Goal: Information Seeking & Learning: Learn about a topic

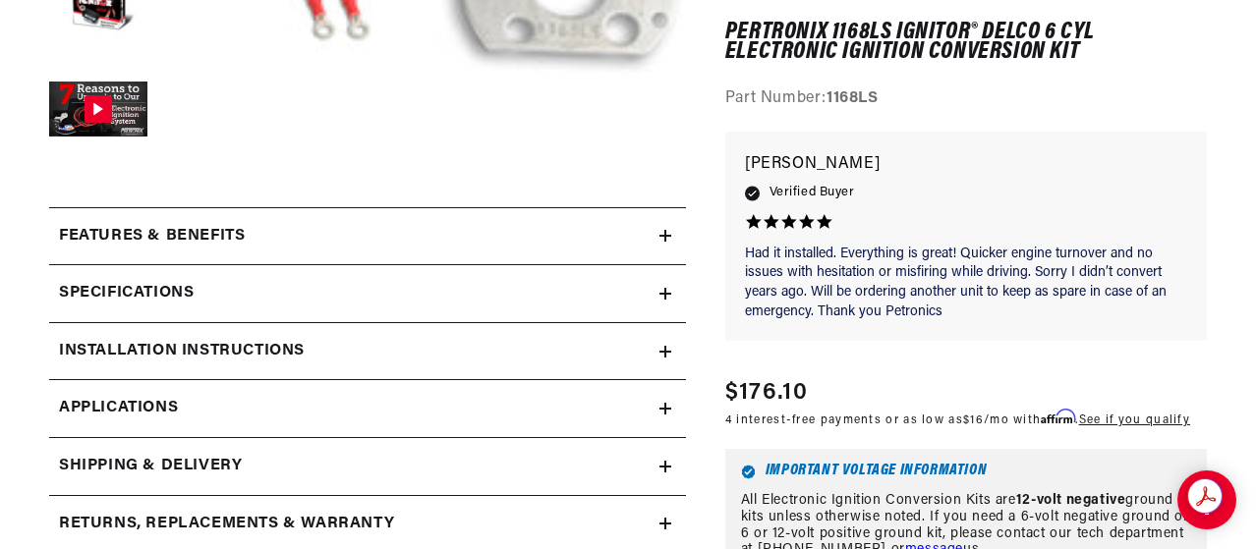
scroll to position [0, 733]
click at [658, 410] on link "Applications" at bounding box center [367, 409] width 637 height 58
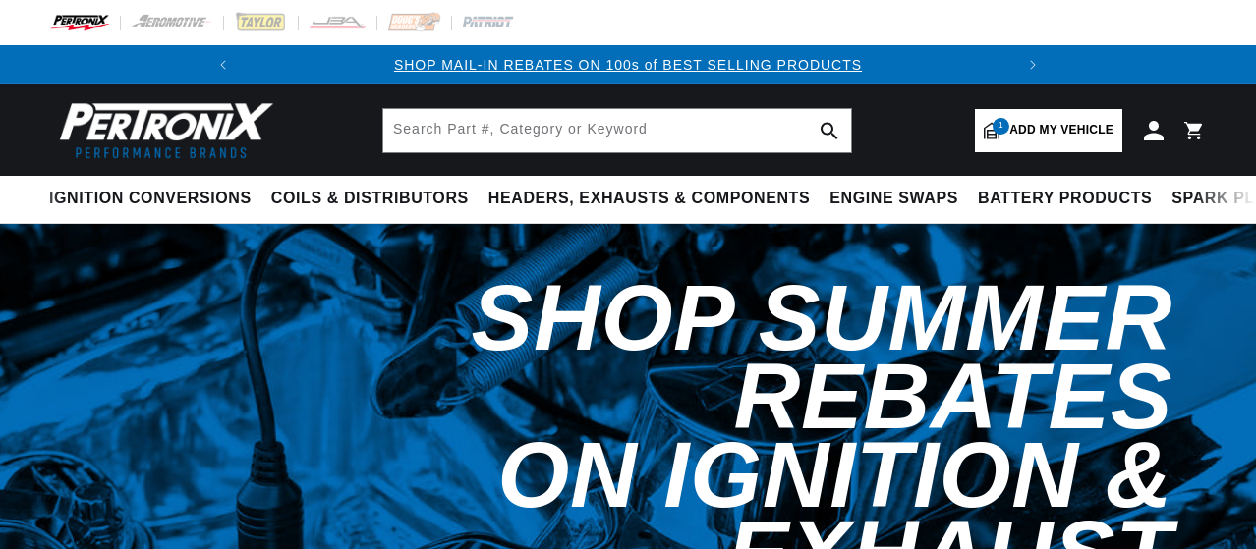
select select "1966"
select select "Ford"
select select "Mustang"
select select "289cid-4.7L"
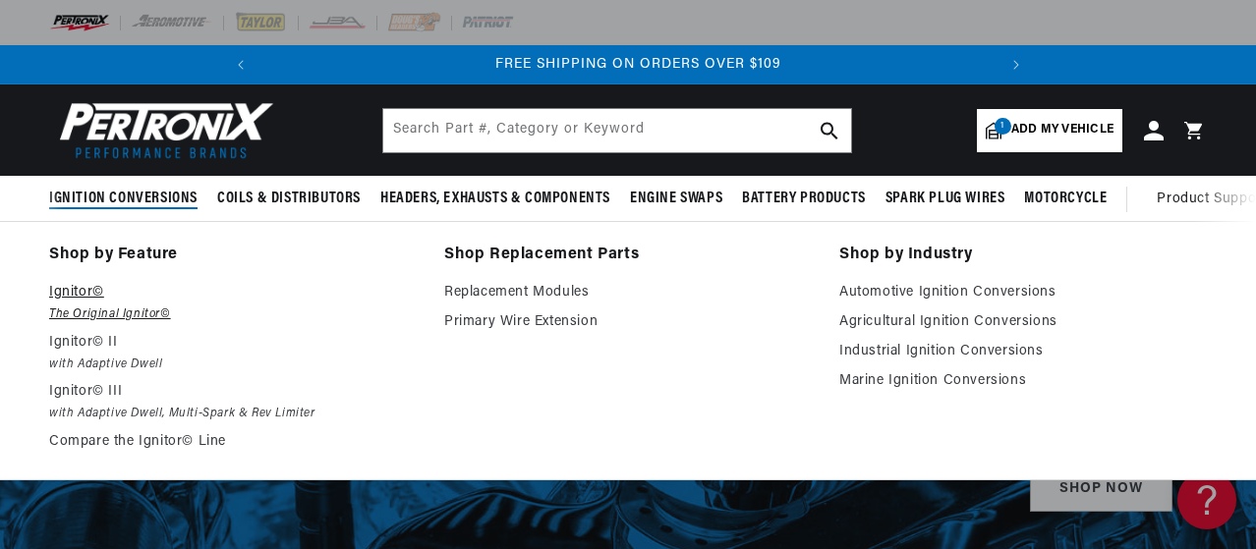
scroll to position [0, 733]
click at [100, 310] on em "The Original Ignitor©" at bounding box center [233, 315] width 368 height 21
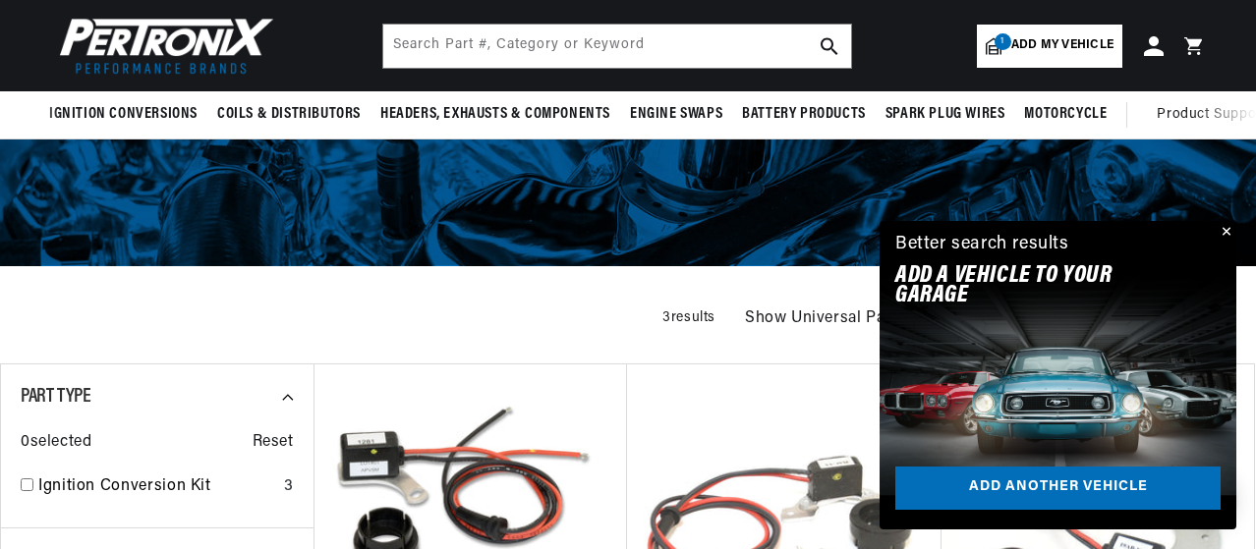
scroll to position [0, 733]
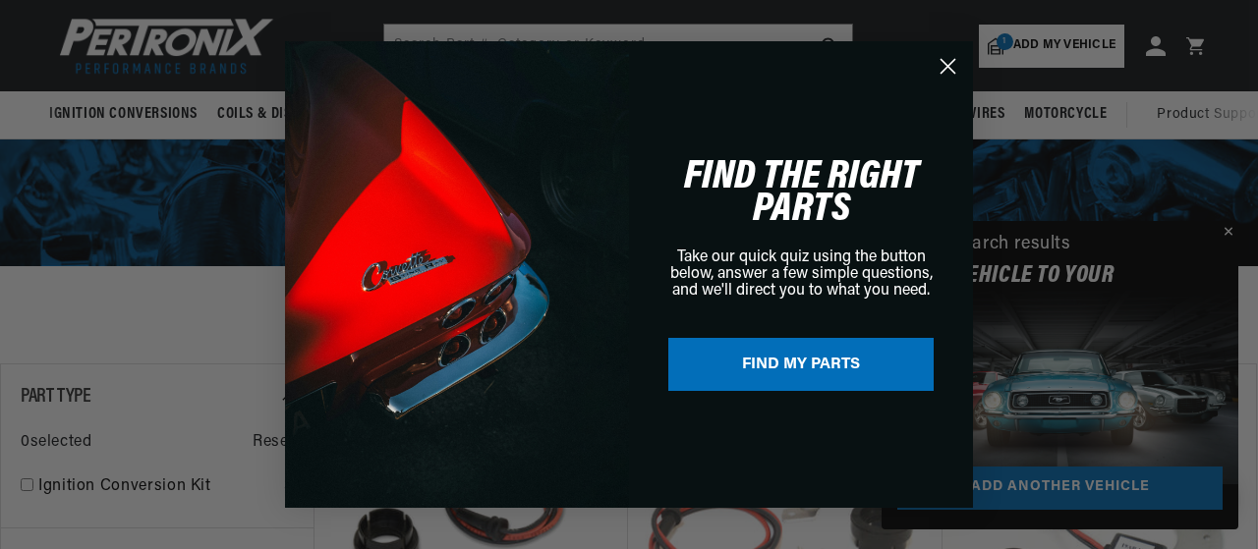
click at [1227, 235] on div "Close dialog FIND THE RIGHT PARTS Take our quick quiz using the button below, a…" at bounding box center [629, 274] width 1258 height 549
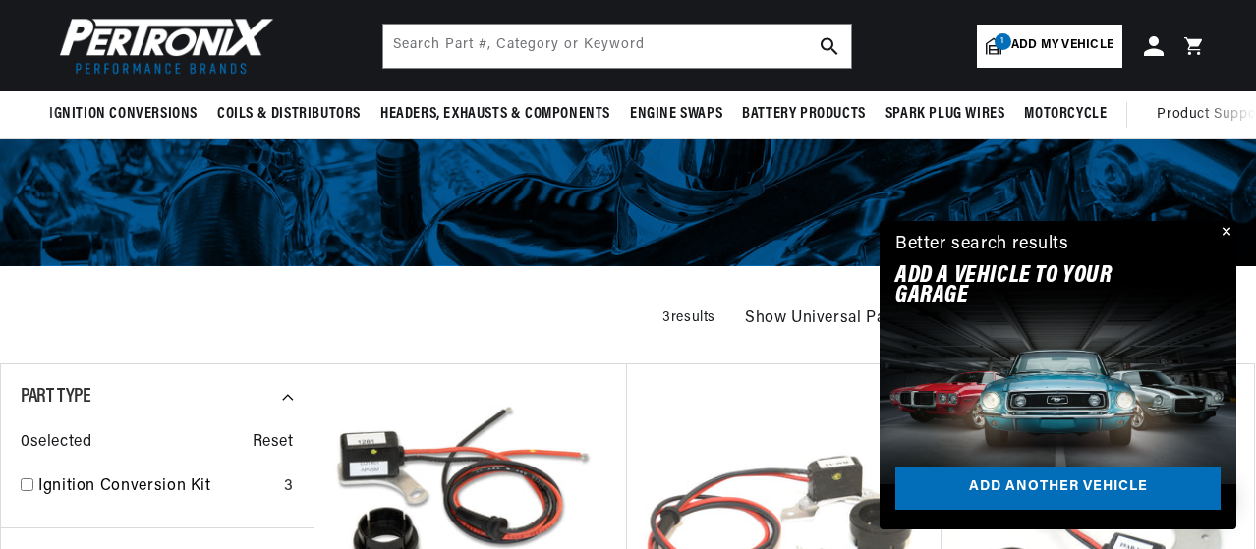
click at [1227, 231] on button "Close" at bounding box center [1225, 233] width 24 height 24
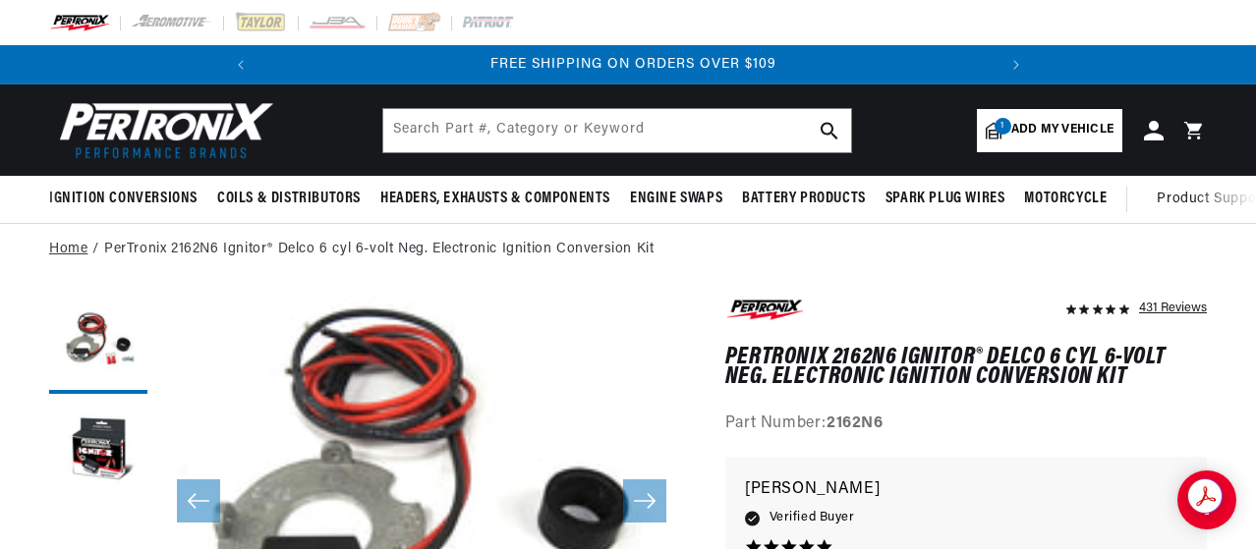
scroll to position [0, 733]
click at [238, 255] on link "PerTronix 2162N6 Ignitor® Delco 6 cyl 6-volt Neg. Electronic Ignition Conversio…" at bounding box center [378, 250] width 549 height 22
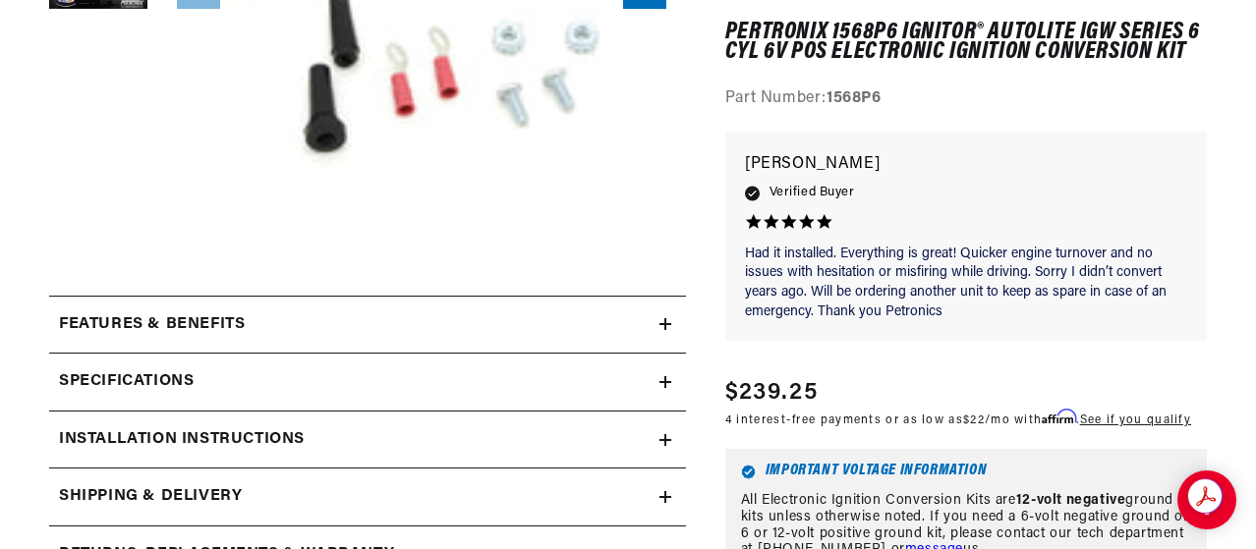
scroll to position [679, 0]
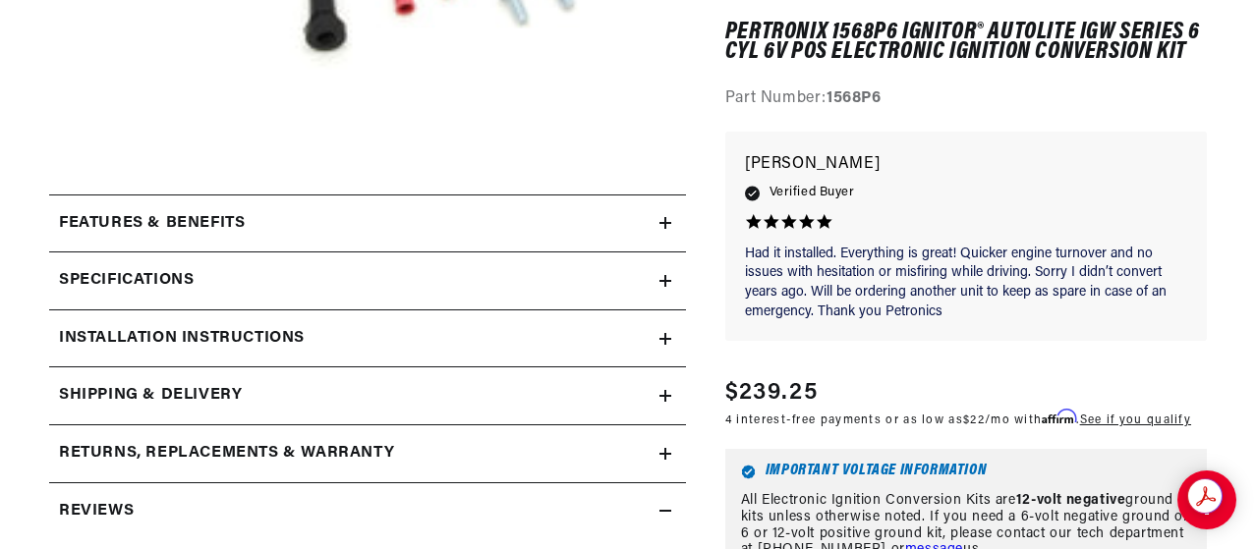
click at [665, 343] on icon at bounding box center [665, 339] width 0 height 12
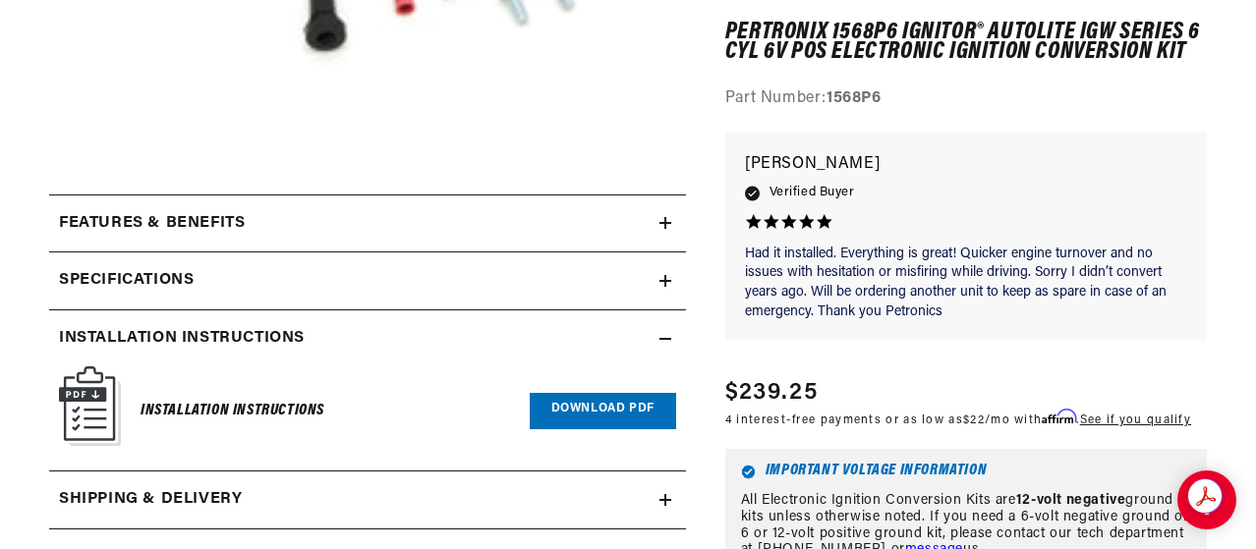
scroll to position [0, 38]
click at [578, 404] on link "Download PDF" at bounding box center [603, 411] width 146 height 36
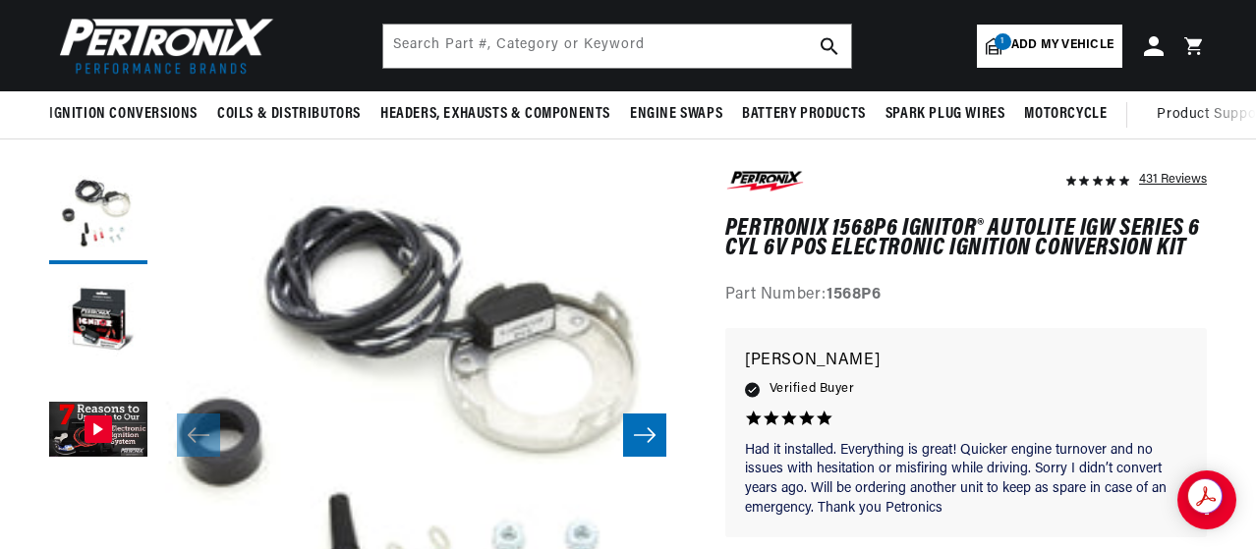
scroll to position [129, 0]
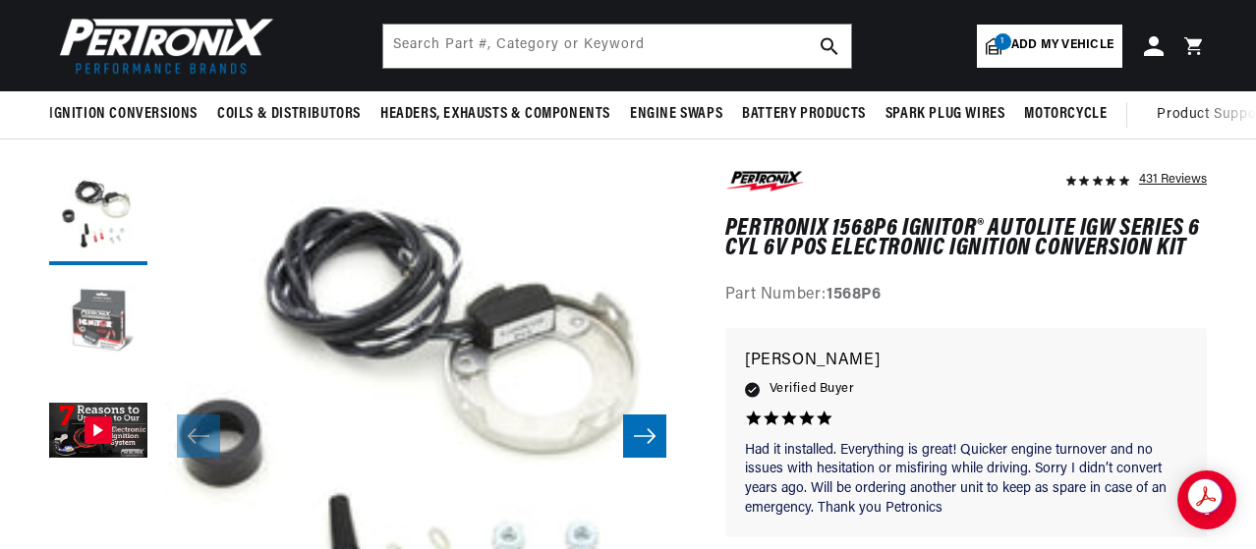
click at [86, 323] on button "Load image 2 in gallery view" at bounding box center [98, 324] width 98 height 98
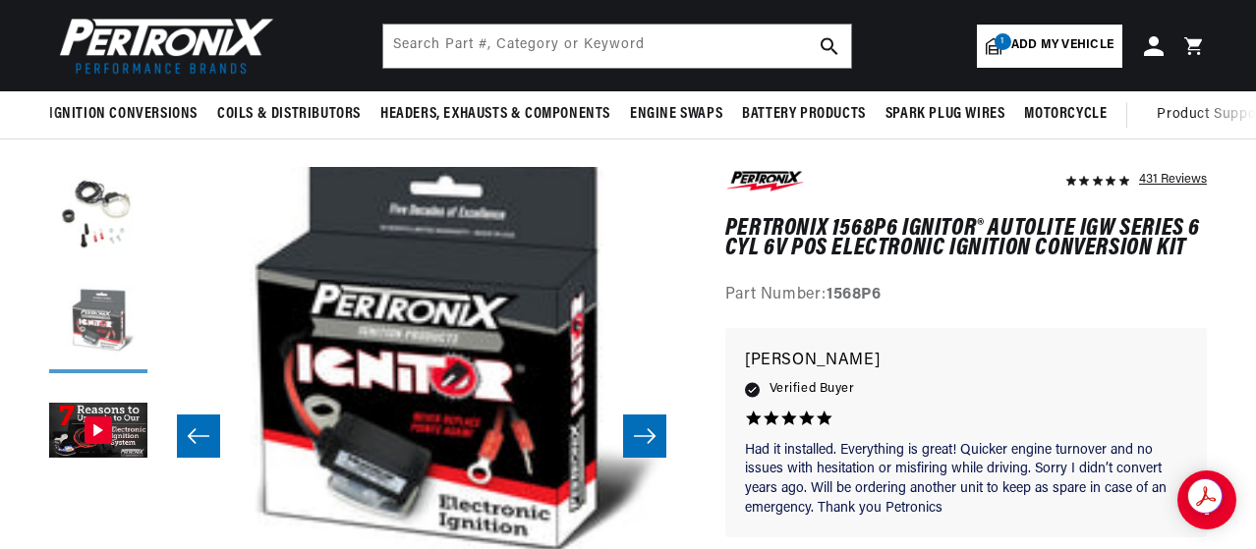
scroll to position [0, 529]
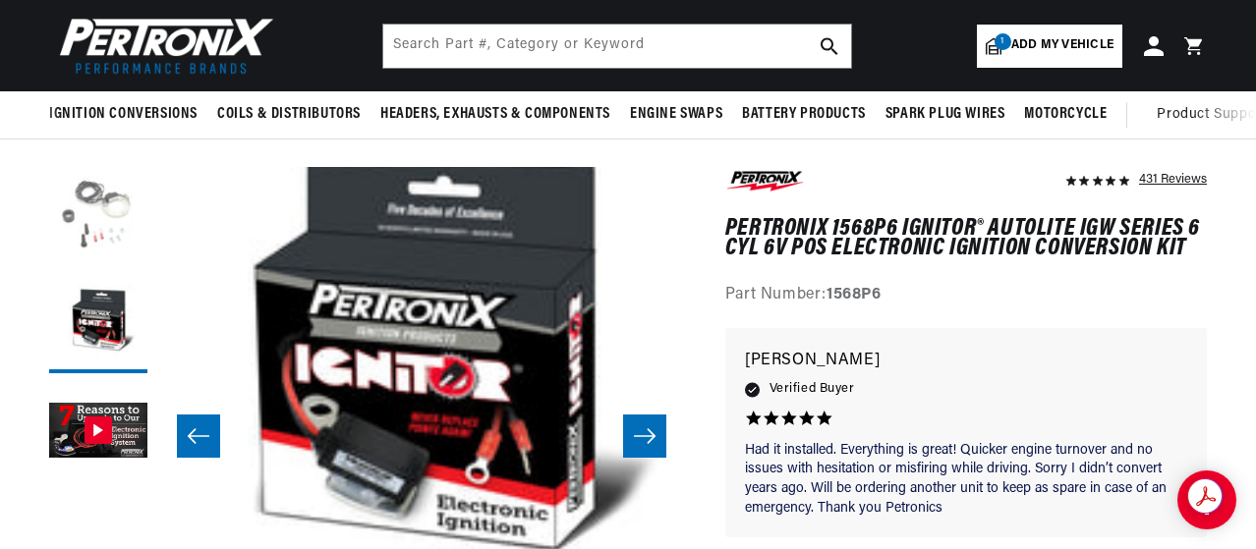
click at [122, 208] on button "Load image 1 in gallery view" at bounding box center [98, 216] width 98 height 98
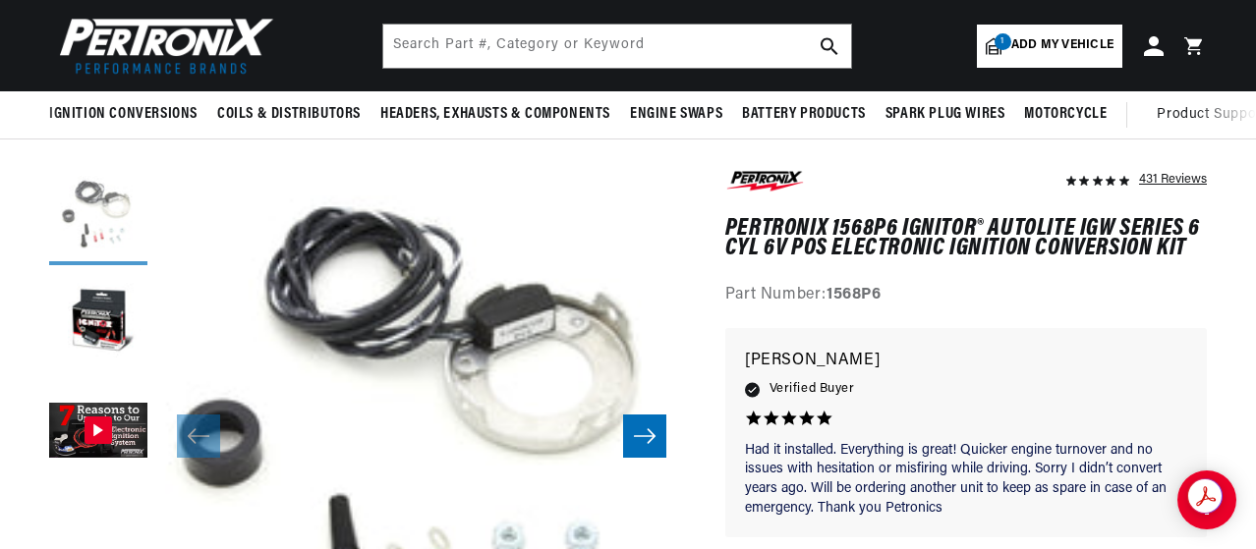
scroll to position [0, 733]
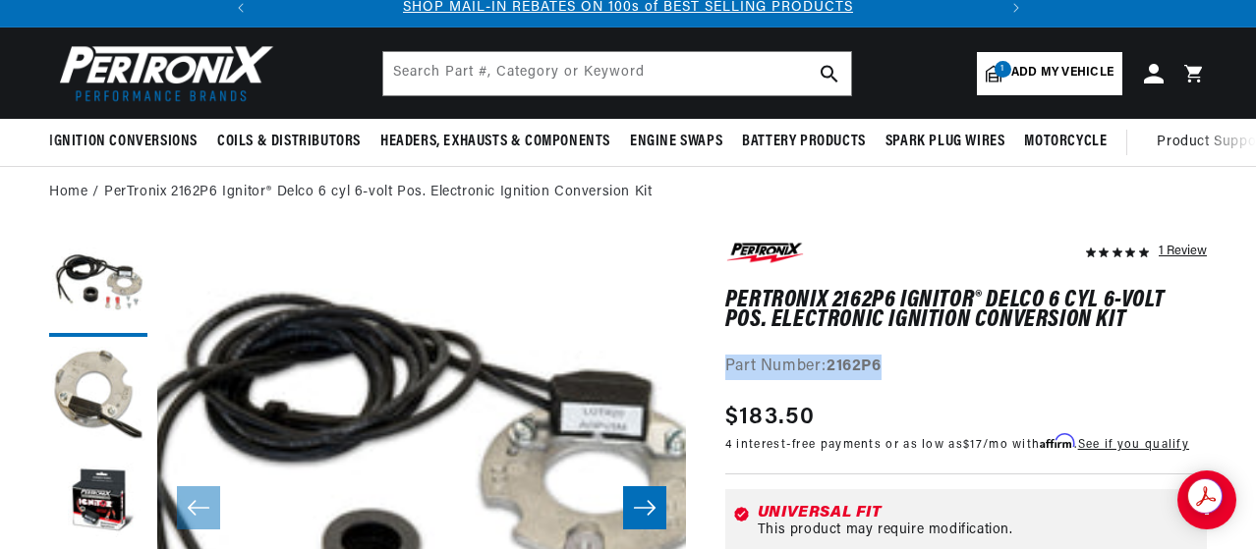
drag, startPoint x: 729, startPoint y: 369, endPoint x: 891, endPoint y: 369, distance: 161.2
click at [891, 369] on div "Part Number: 2162P6" at bounding box center [966, 368] width 482 height 26
copy div "Part Number: 2162P6"
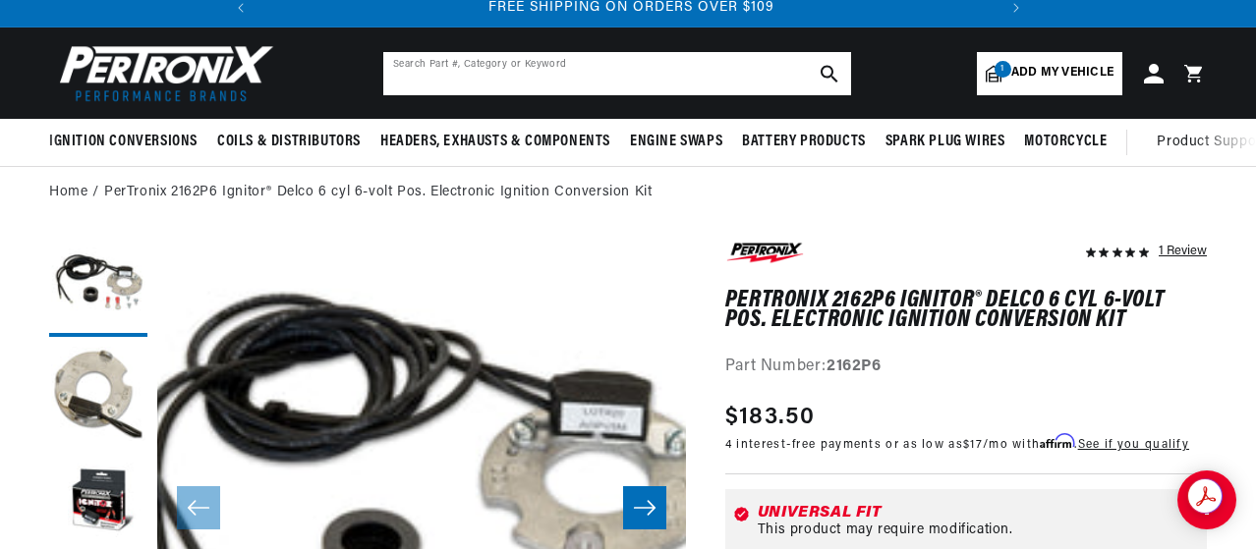
click at [438, 62] on input "text" at bounding box center [617, 73] width 468 height 43
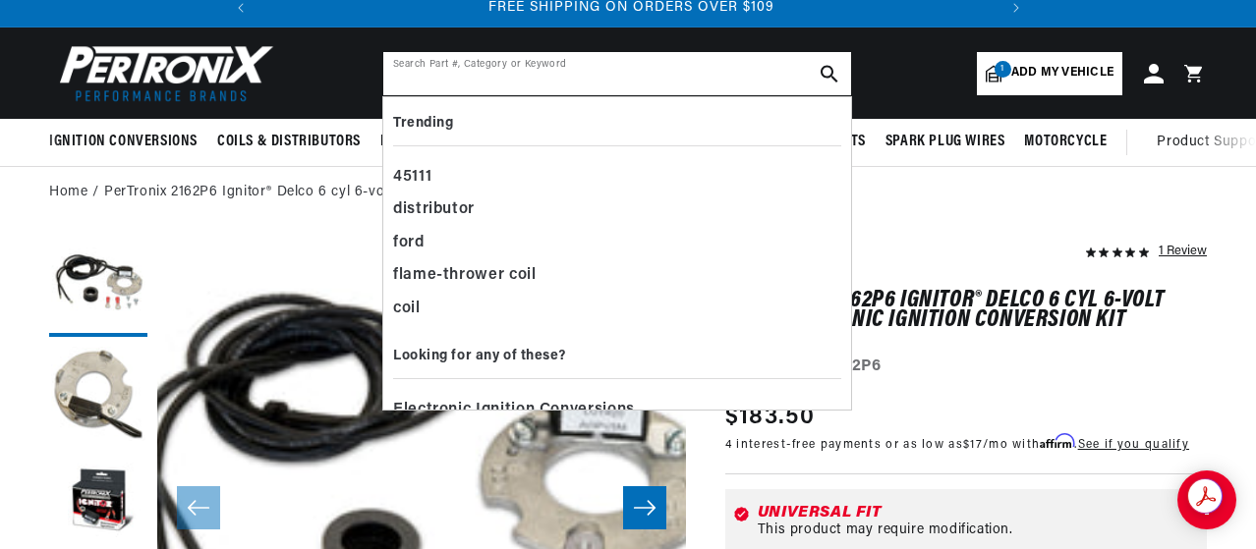
click at [438, 62] on input "text" at bounding box center [617, 73] width 468 height 43
paste input "1168LSP6"
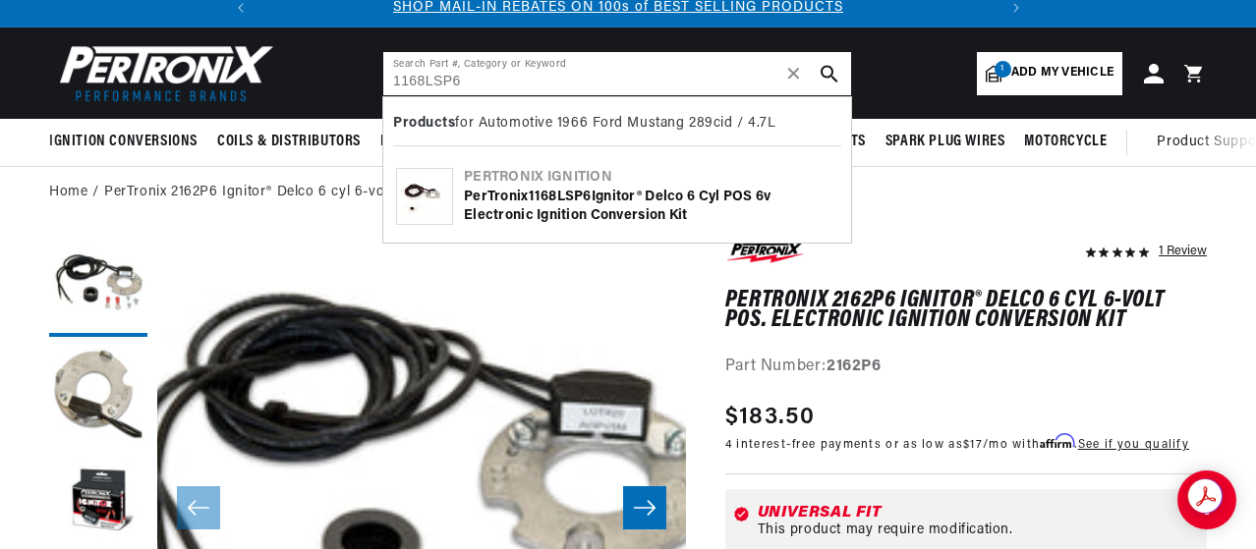
scroll to position [0, 0]
type input "1168LSP6"
click at [519, 194] on div "PerTronix 1168LSP6 Ignitor® Delco 6 cyl POS 6v Electronic Ignition Conversion K…" at bounding box center [651, 207] width 374 height 38
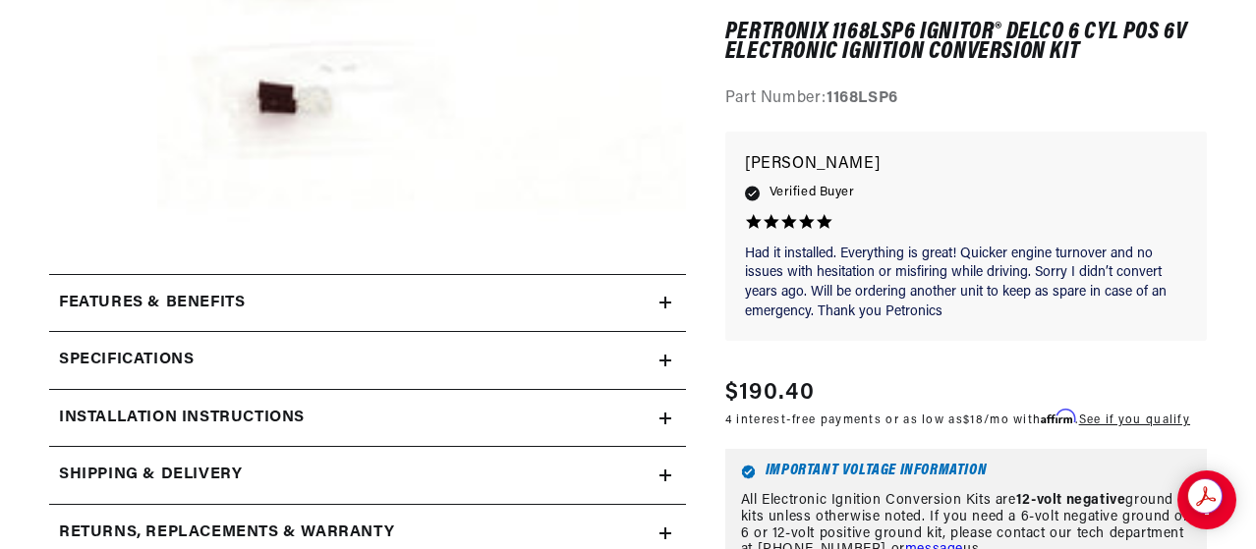
scroll to position [0, 733]
click at [668, 424] on icon at bounding box center [666, 419] width 12 height 12
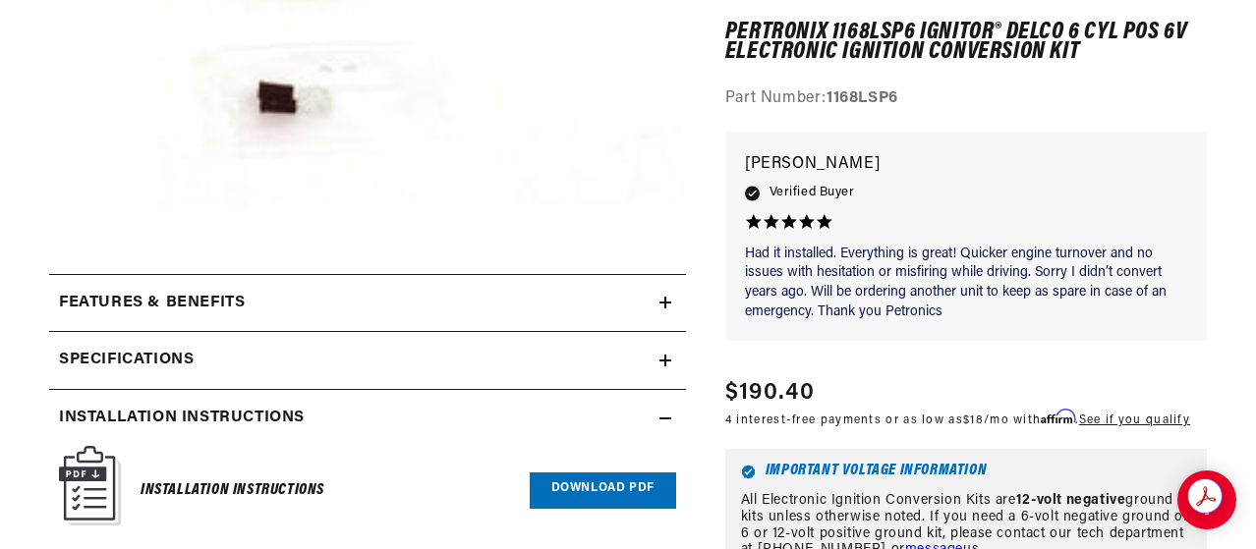
click at [603, 487] on link "Download PDF" at bounding box center [603, 491] width 146 height 36
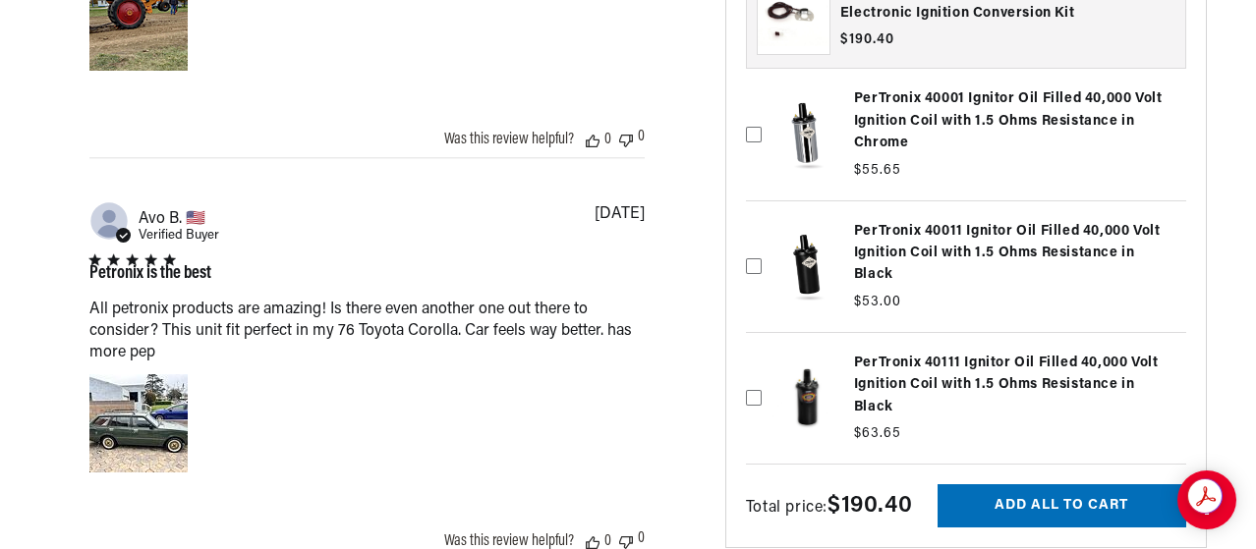
scroll to position [2603, 0]
click at [1014, 379] on label at bounding box center [966, 397] width 440 height 121
click at [762, 363] on input "checkbox" at bounding box center [754, 355] width 16 height 16
checkbox input "true"
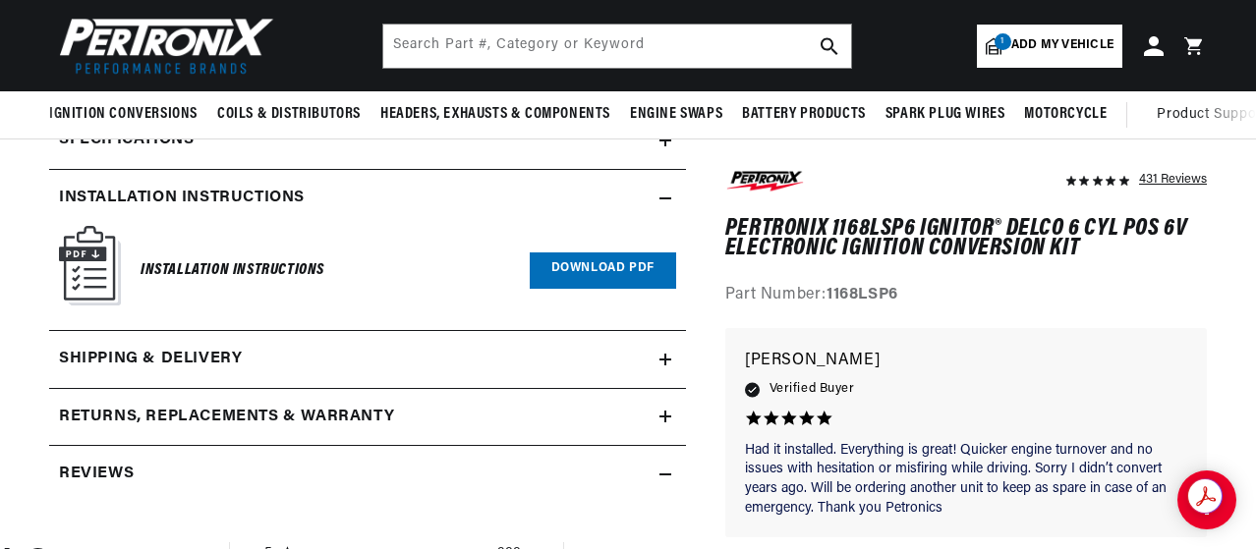
scroll to position [806, 0]
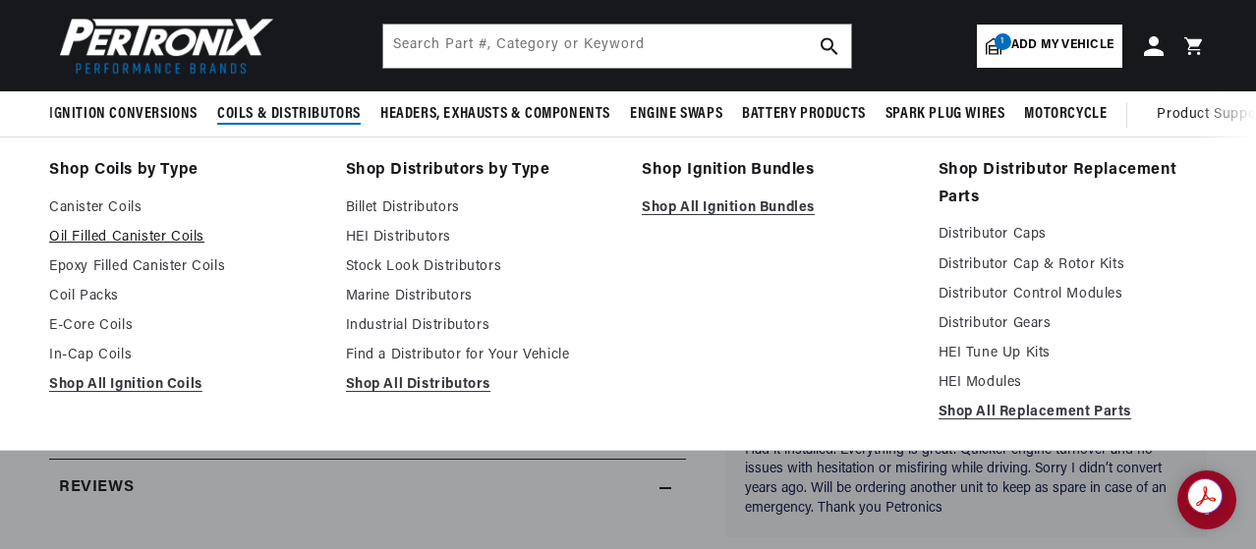
click at [117, 237] on link "Oil Filled Canister Coils" at bounding box center [183, 238] width 269 height 24
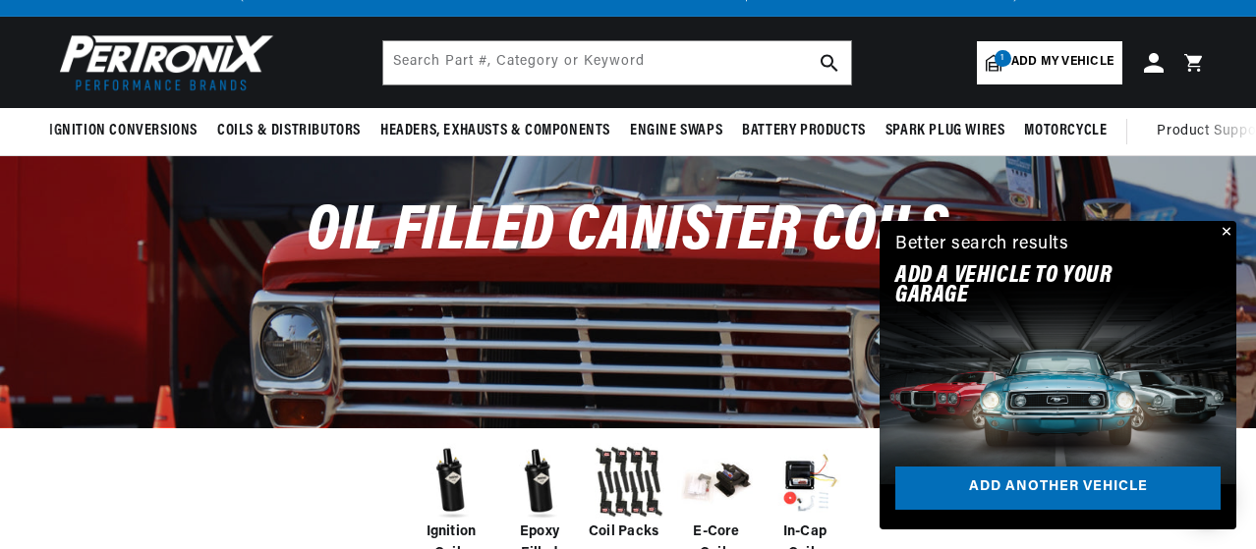
scroll to position [57, 0]
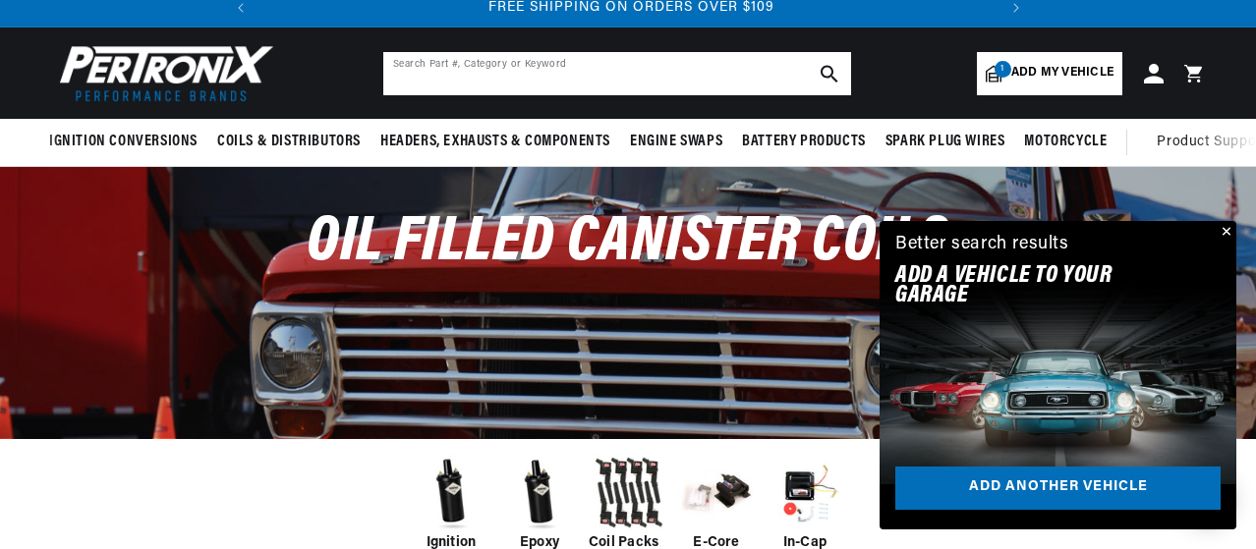
drag, startPoint x: 147, startPoint y: 333, endPoint x: 568, endPoint y: 78, distance: 492.2
click at [568, 78] on input "text" at bounding box center [617, 73] width 468 height 43
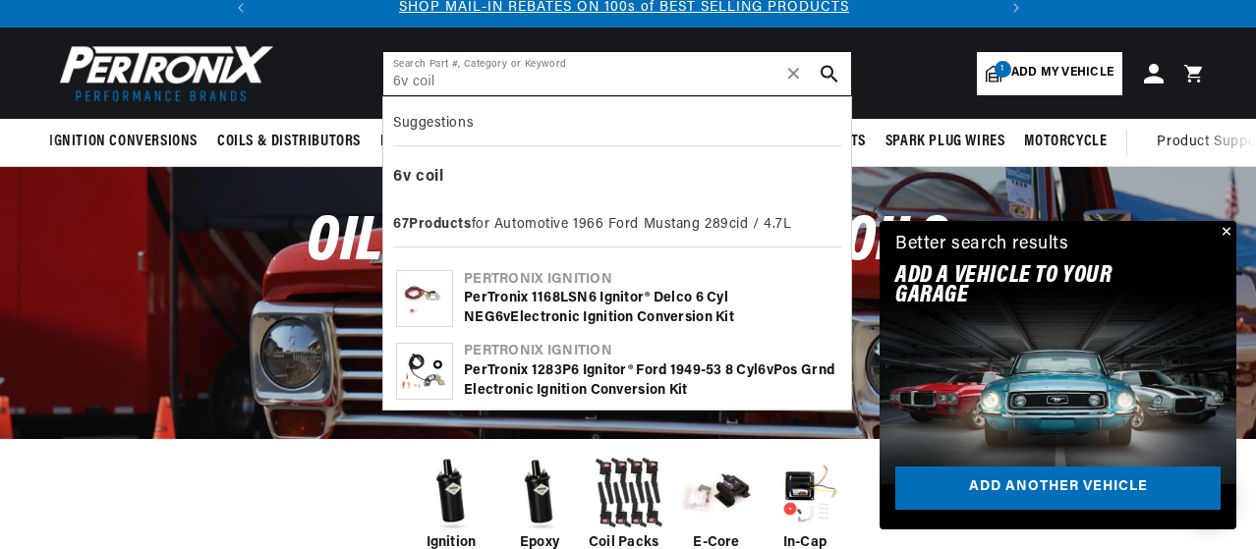
scroll to position [0, 0]
type input "6v coil"
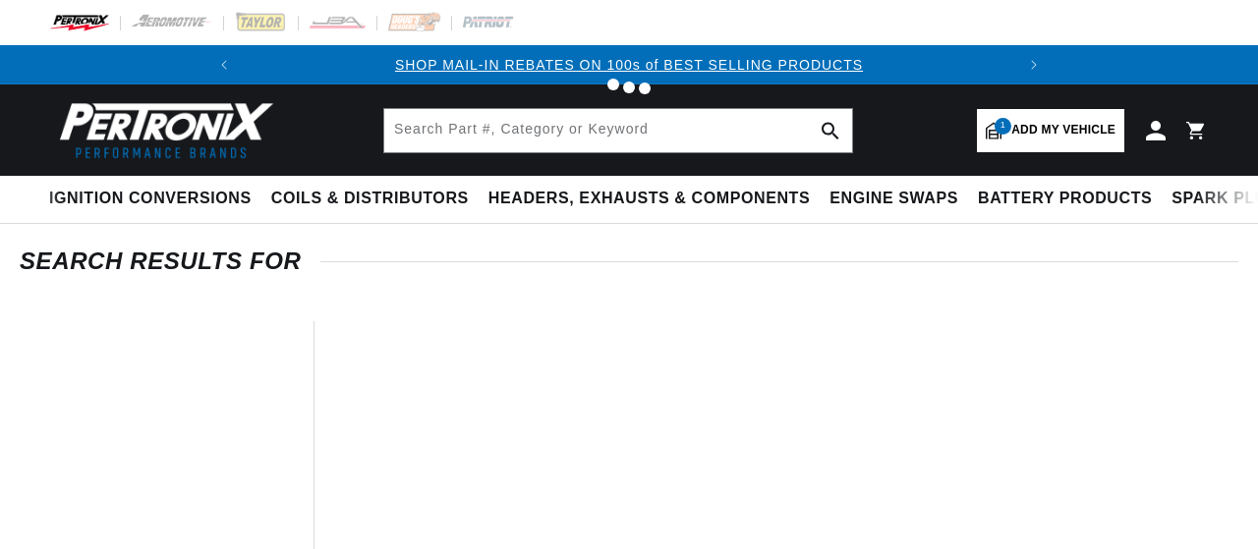
type input "6v coil"
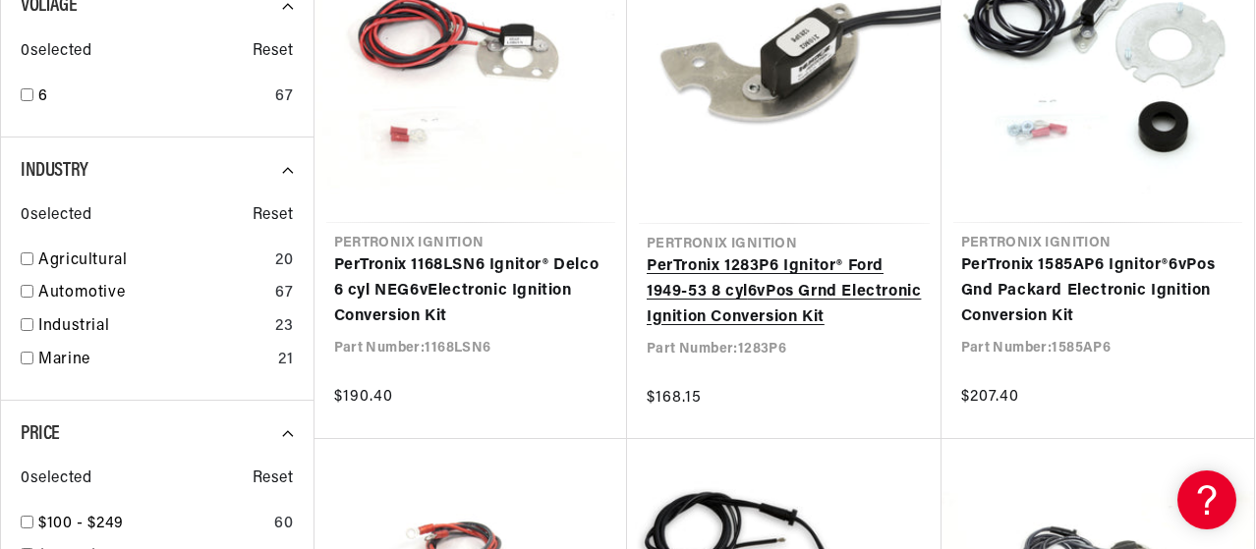
scroll to position [0, 733]
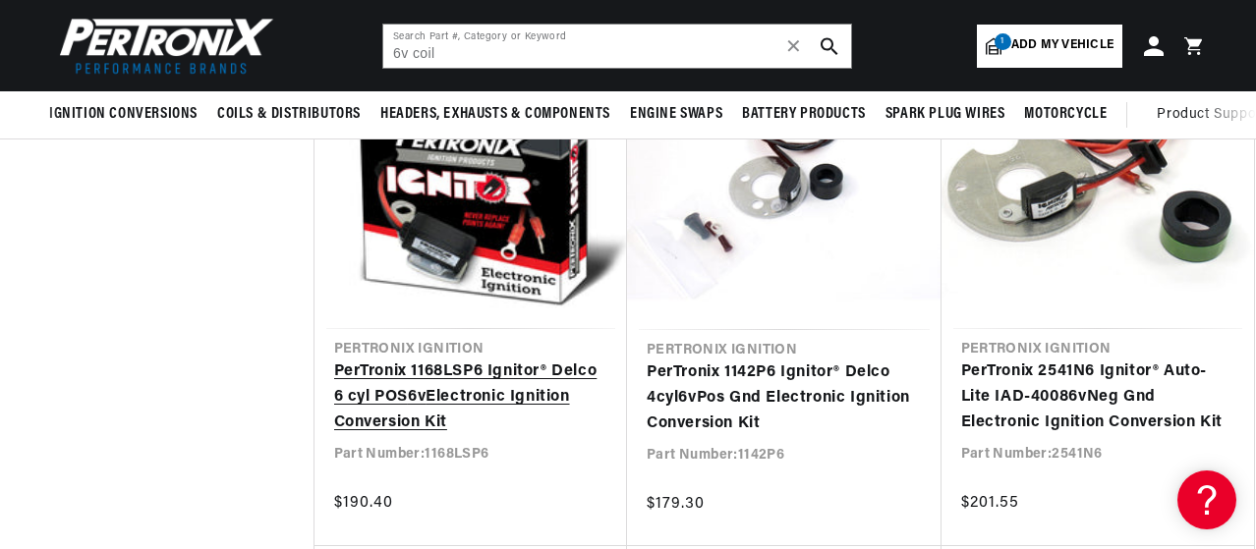
click at [397, 392] on link "PerTronix 1168LSP6 Ignitor® Delco 6 cyl POS 6v Electronic Ignition Conversion K…" at bounding box center [471, 398] width 274 height 76
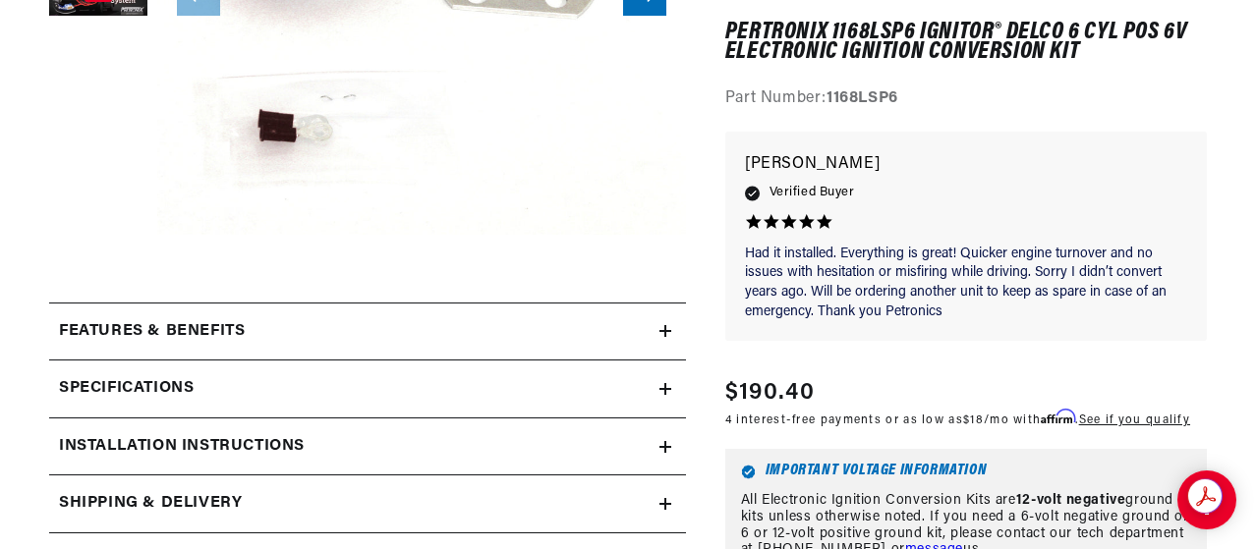
scroll to position [609, 0]
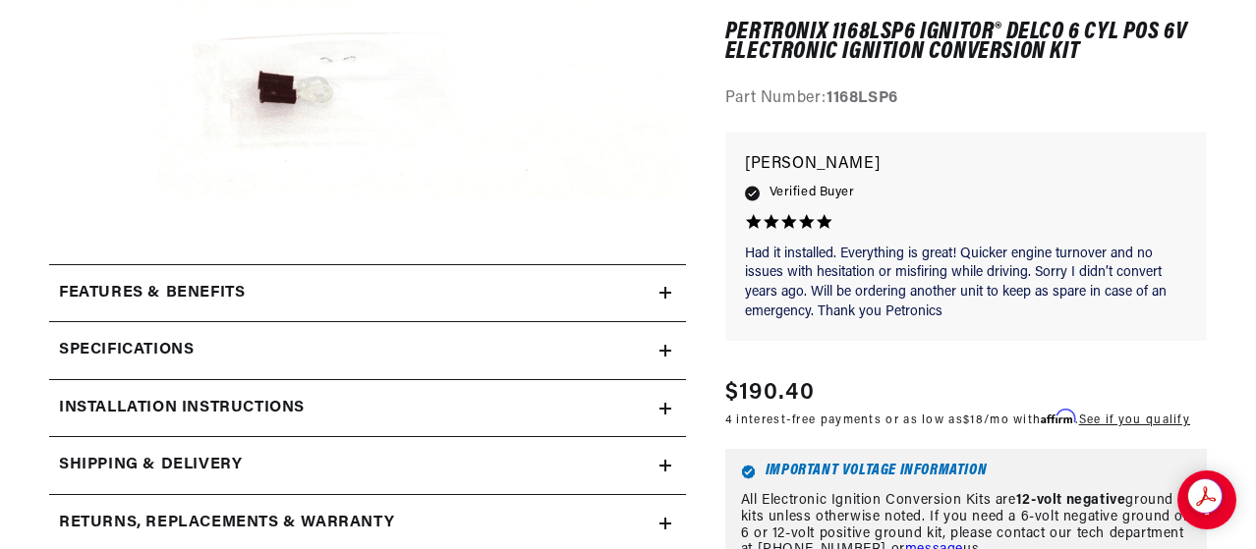
drag, startPoint x: 1255, startPoint y: 83, endPoint x: 1257, endPoint y: 178, distance: 95.4
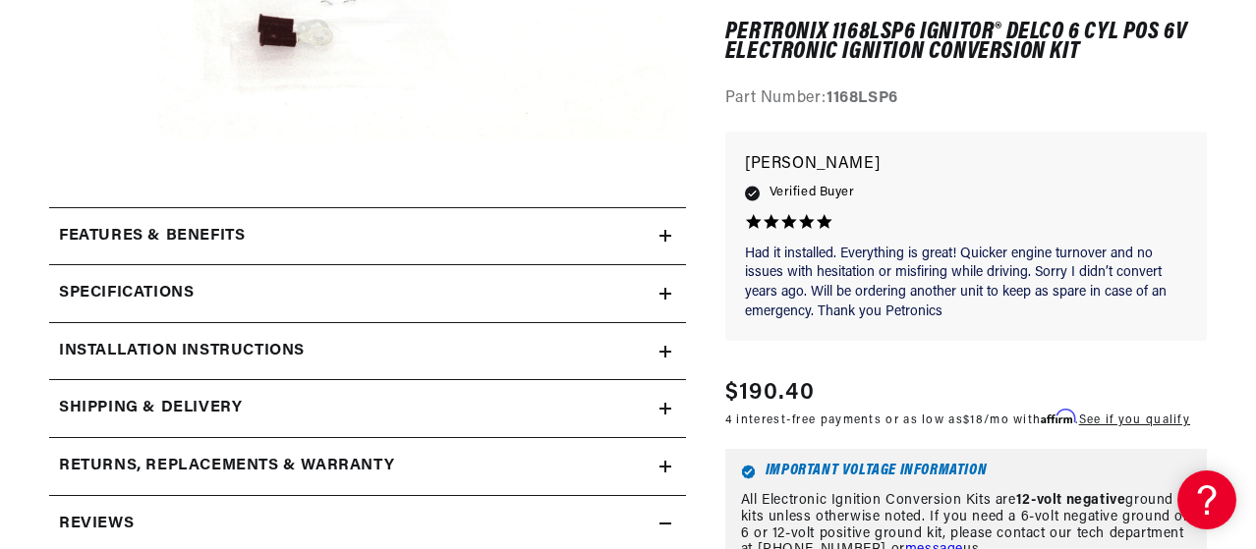
scroll to position [690, 0]
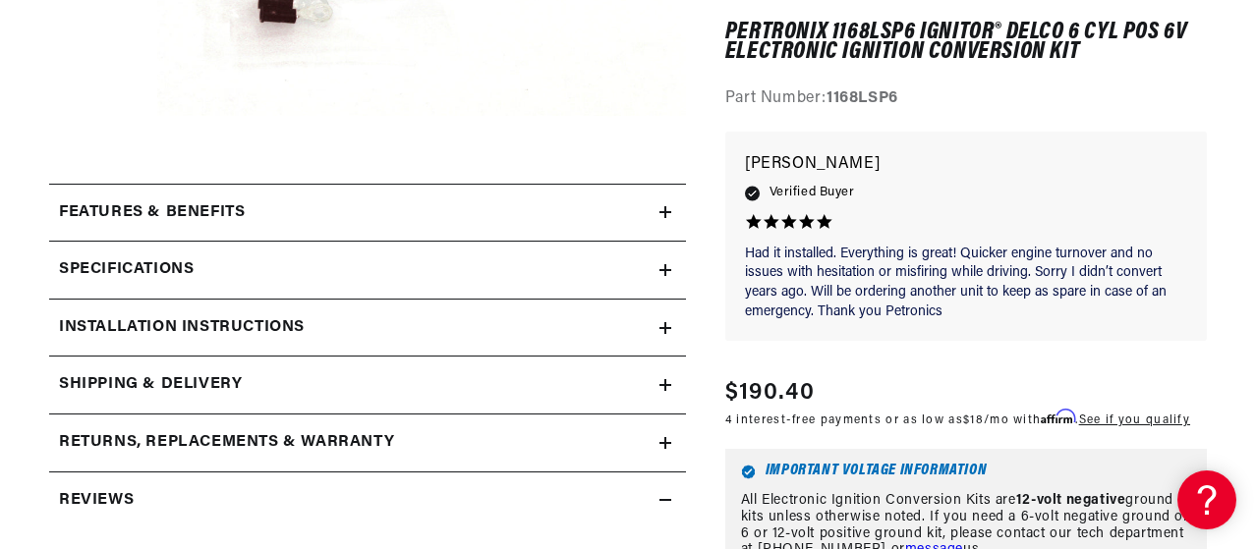
click at [92, 287] on summary "Specifications" at bounding box center [367, 270] width 637 height 57
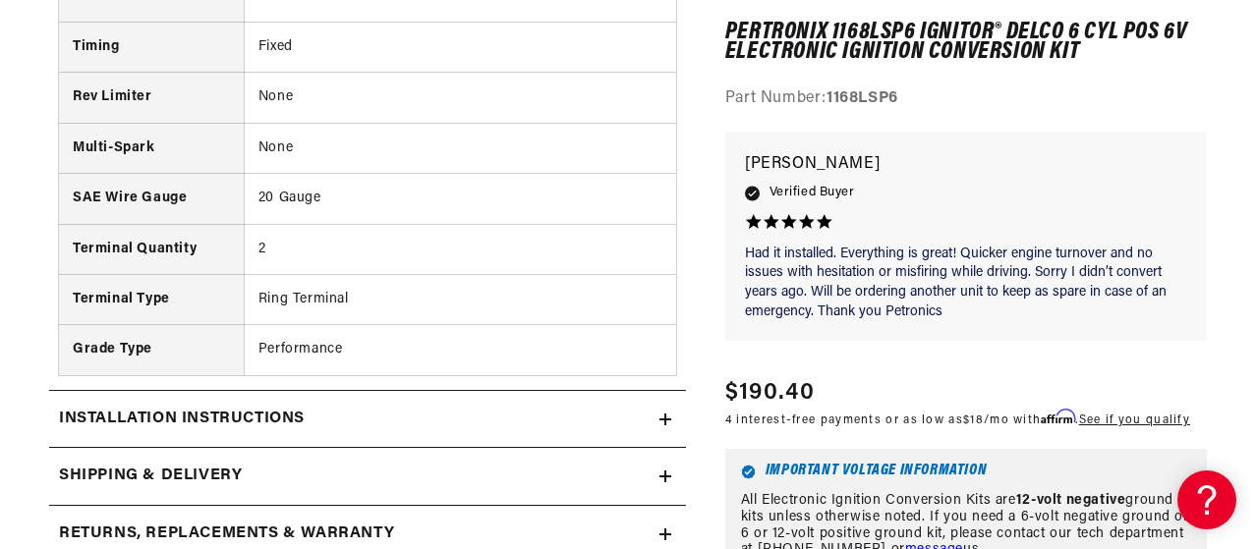
scroll to position [1371, 0]
click at [92, 429] on summary "Installation instructions" at bounding box center [367, 418] width 637 height 57
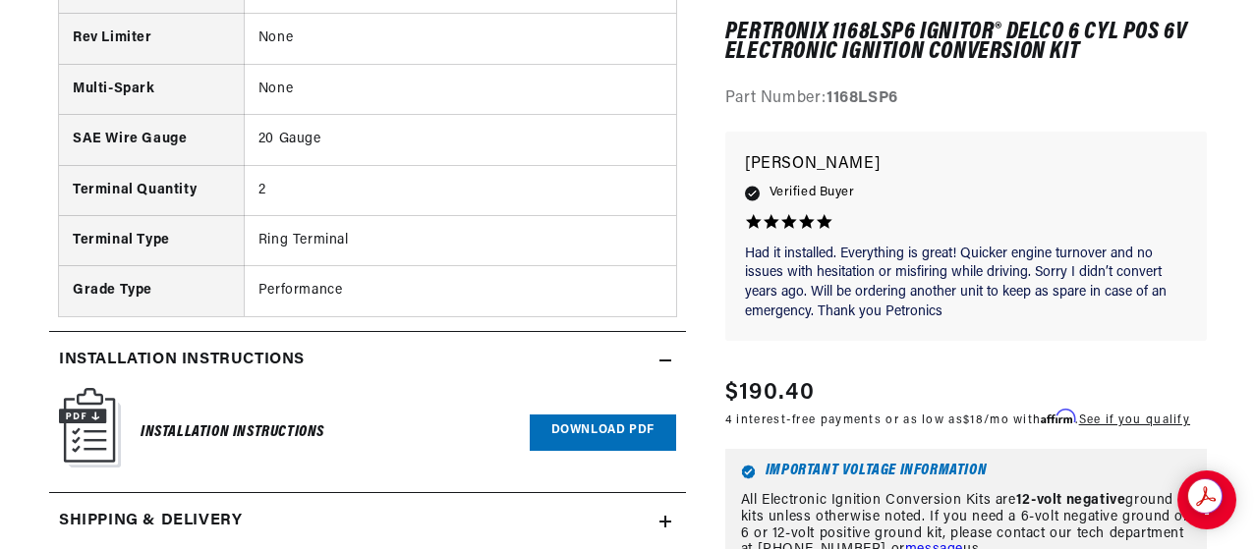
scroll to position [1435, 0]
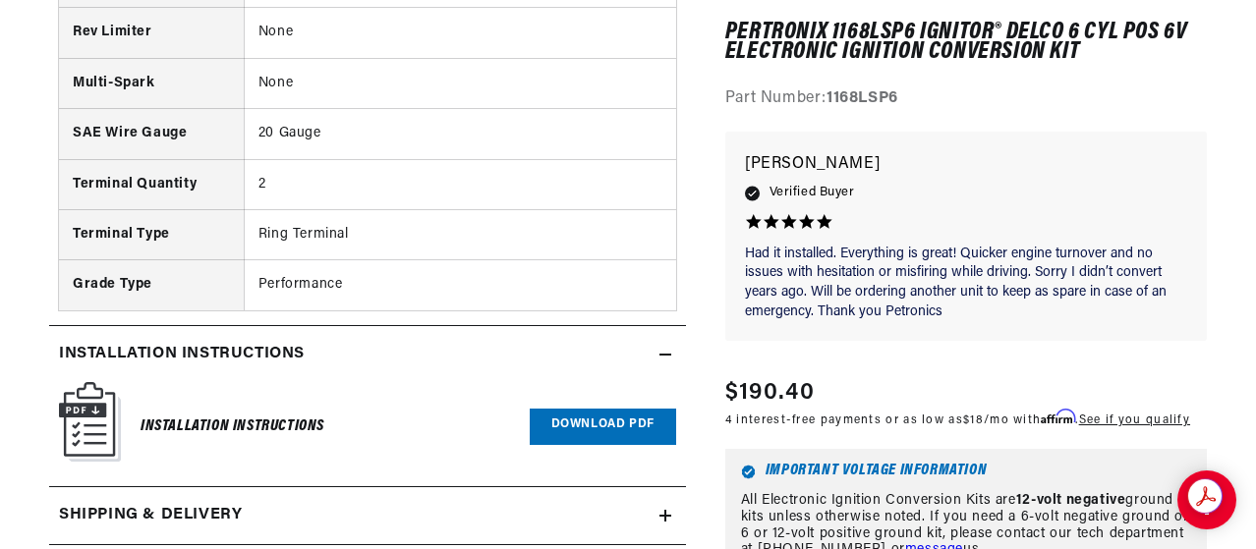
click at [110, 432] on img at bounding box center [90, 422] width 62 height 80
click at [638, 440] on link "Download PDF" at bounding box center [603, 427] width 146 height 36
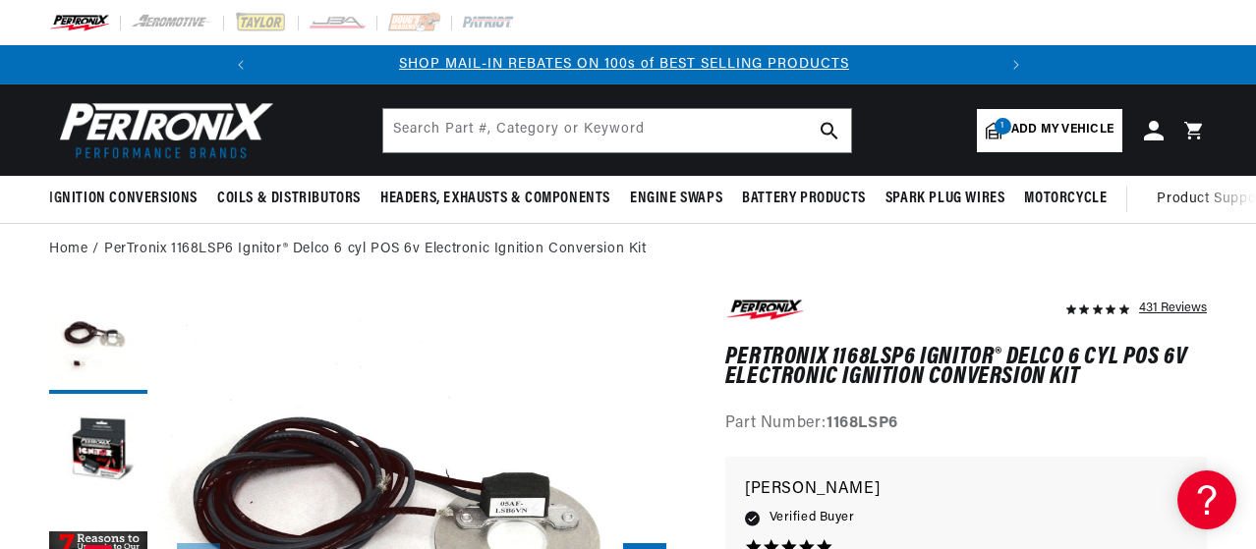
scroll to position [0, 0]
